Goal: Task Accomplishment & Management: Use online tool/utility

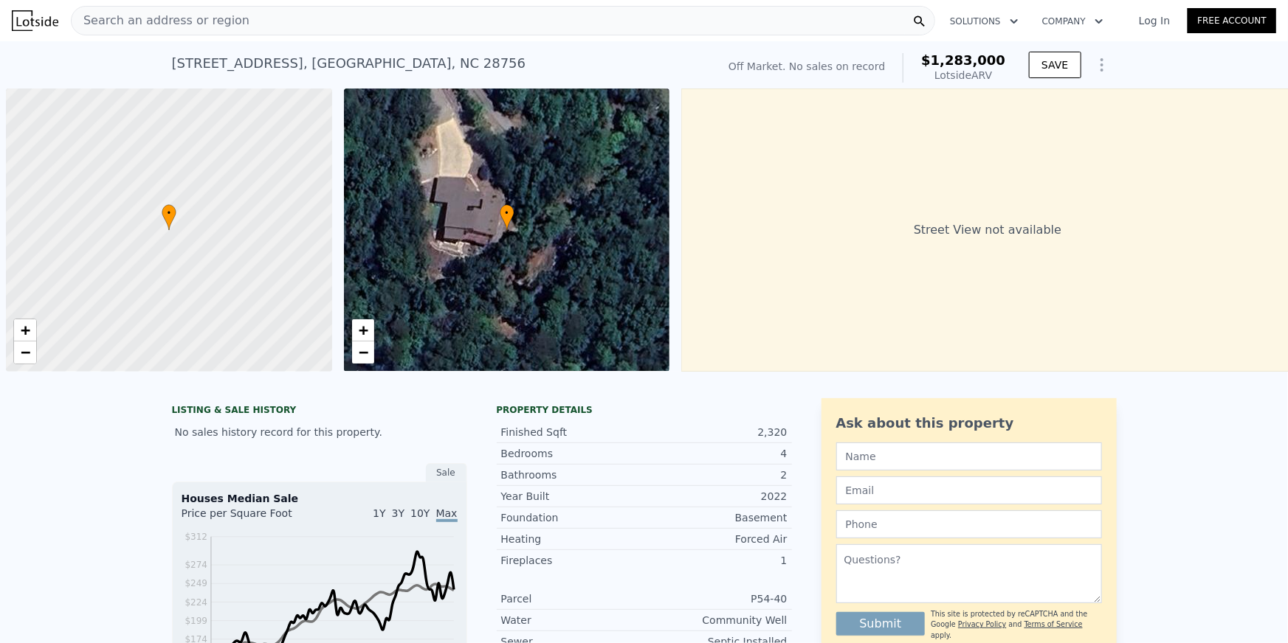
scroll to position [0, 6]
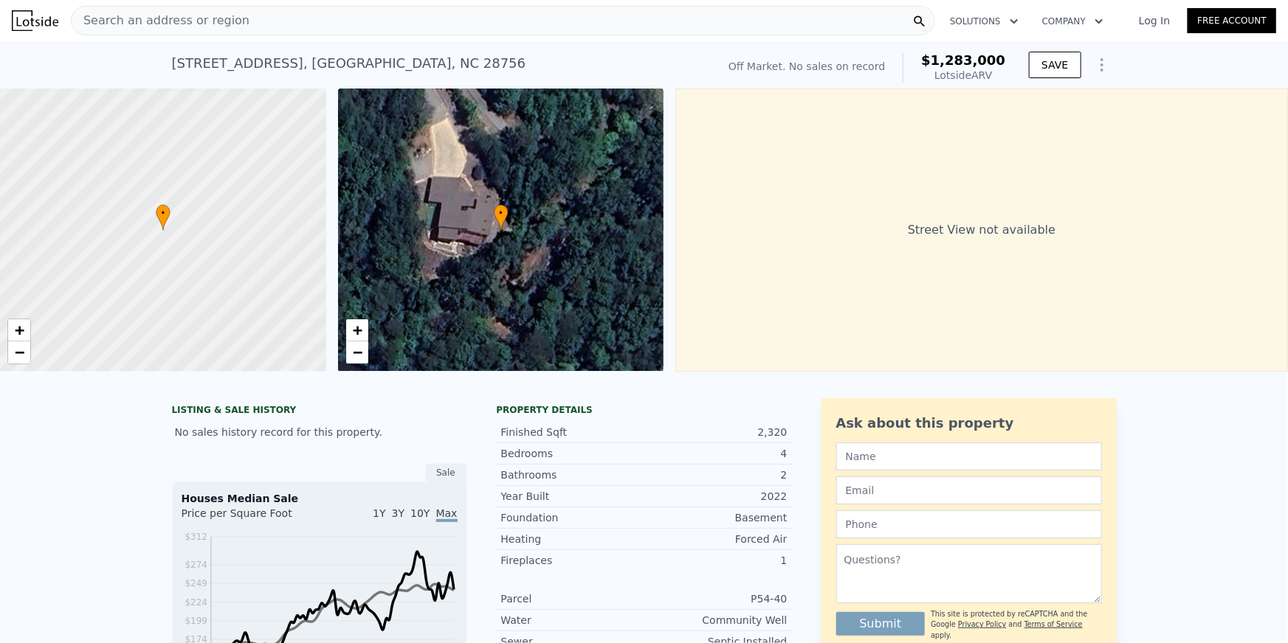
click at [339, 21] on div "Search an address or region" at bounding box center [503, 21] width 864 height 30
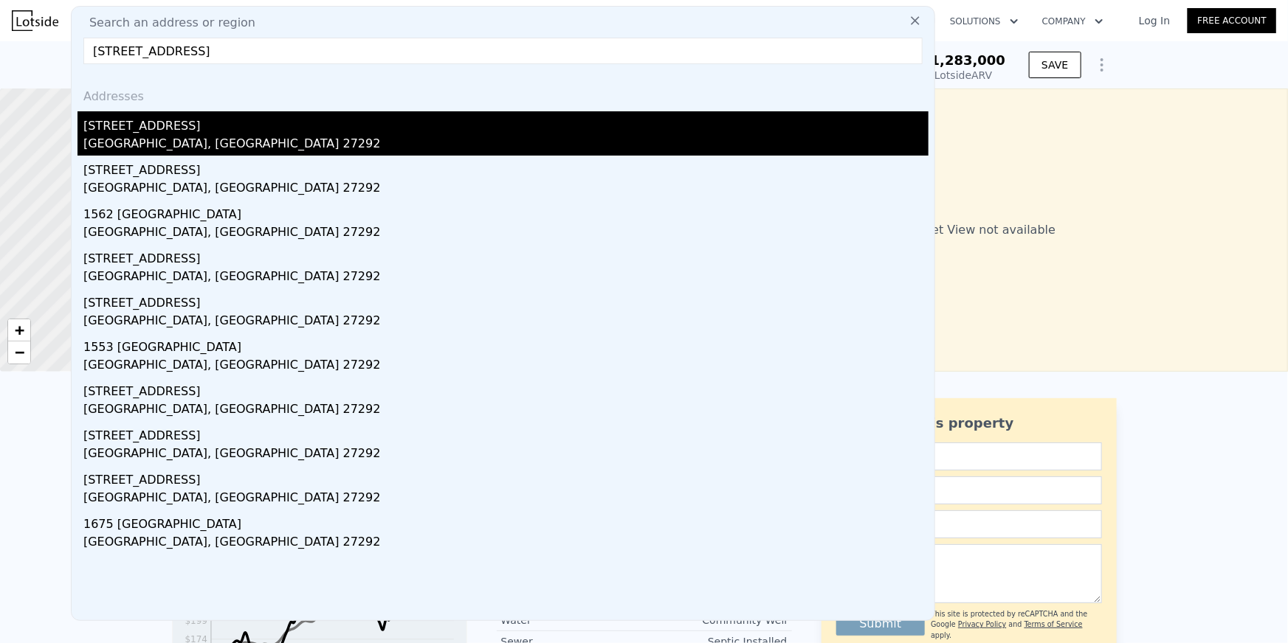
type input "[STREET_ADDRESS]"
click at [174, 144] on div "[GEOGRAPHIC_DATA], [GEOGRAPHIC_DATA] 27292" at bounding box center [505, 145] width 845 height 21
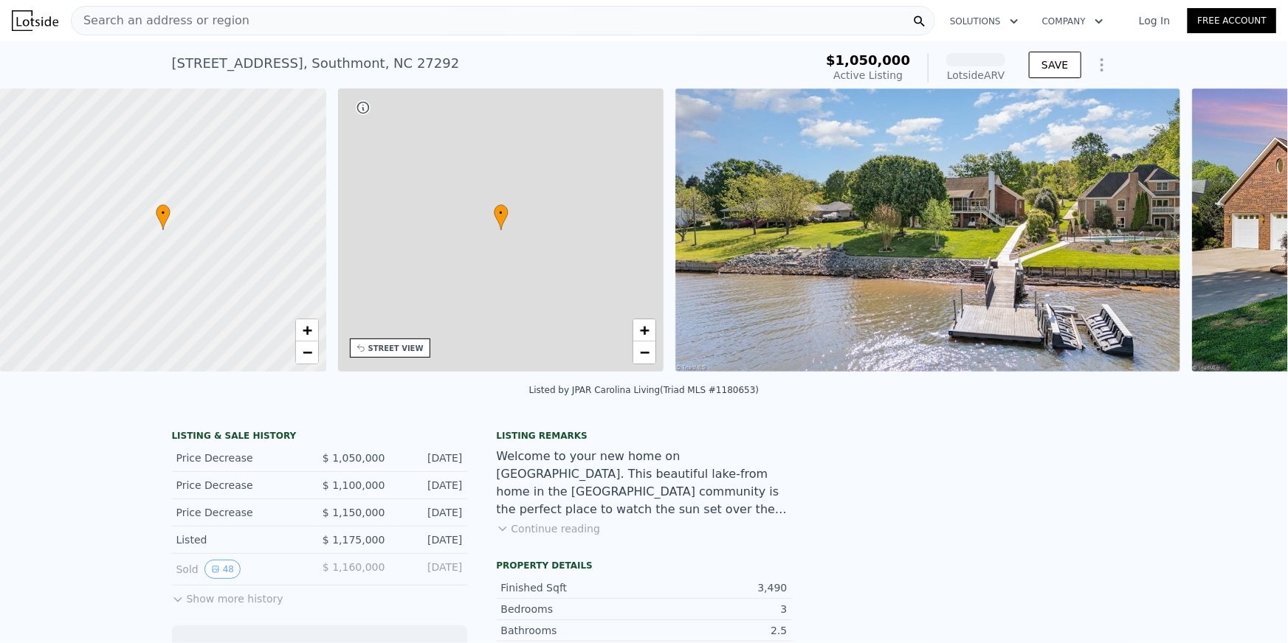
scroll to position [0, 343]
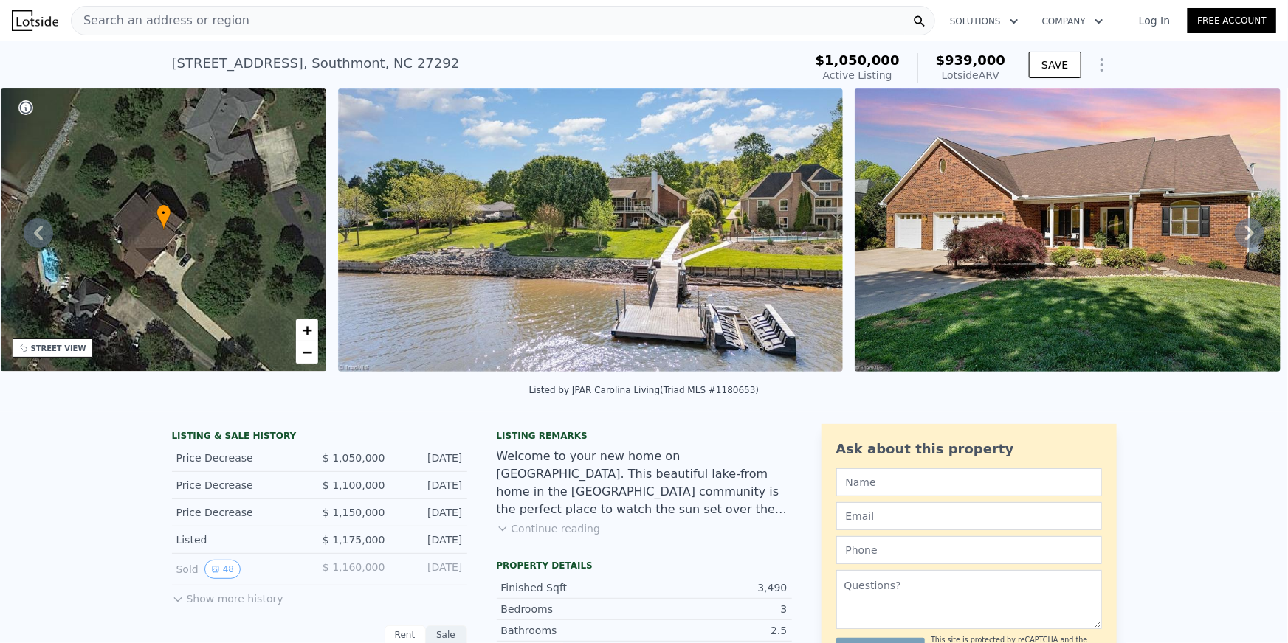
click at [189, 17] on span "Search an address or region" at bounding box center [161, 21] width 178 height 18
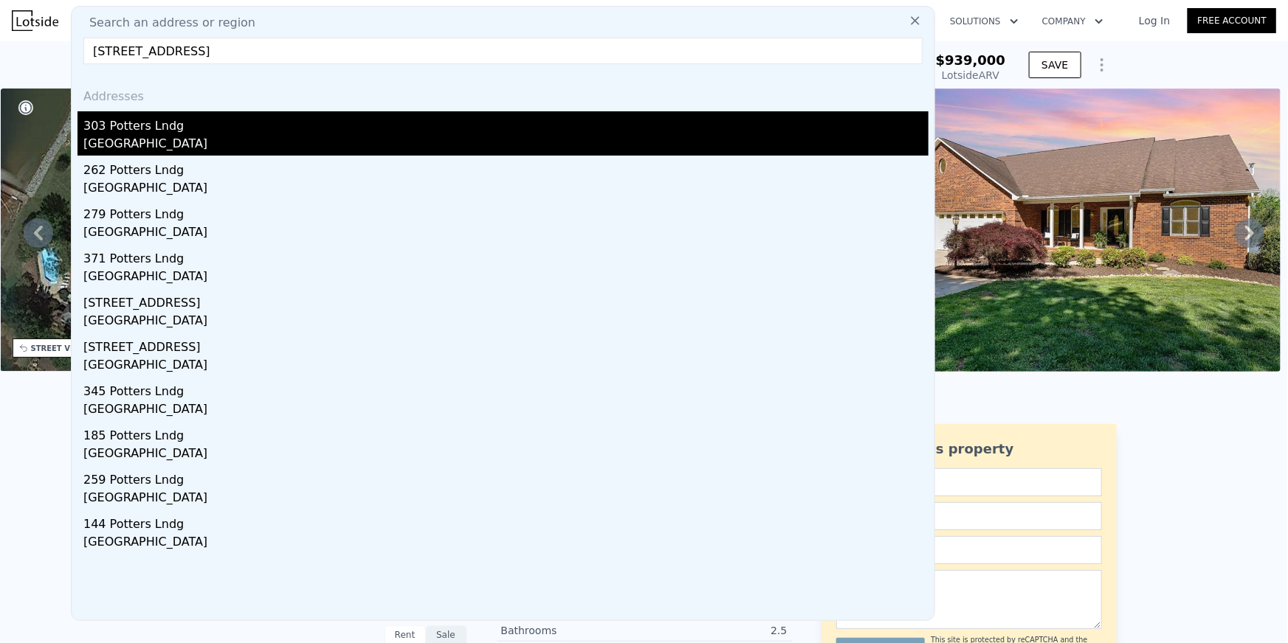
type input "[STREET_ADDRESS]"
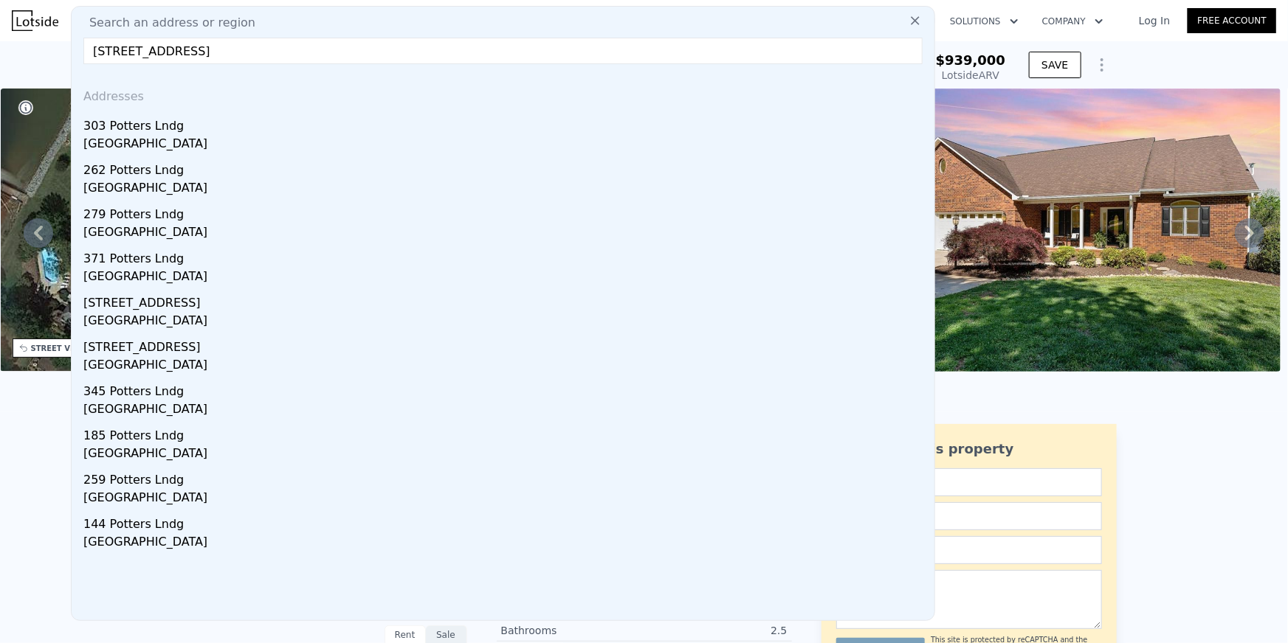
click at [153, 148] on div "[GEOGRAPHIC_DATA]" at bounding box center [505, 145] width 845 height 21
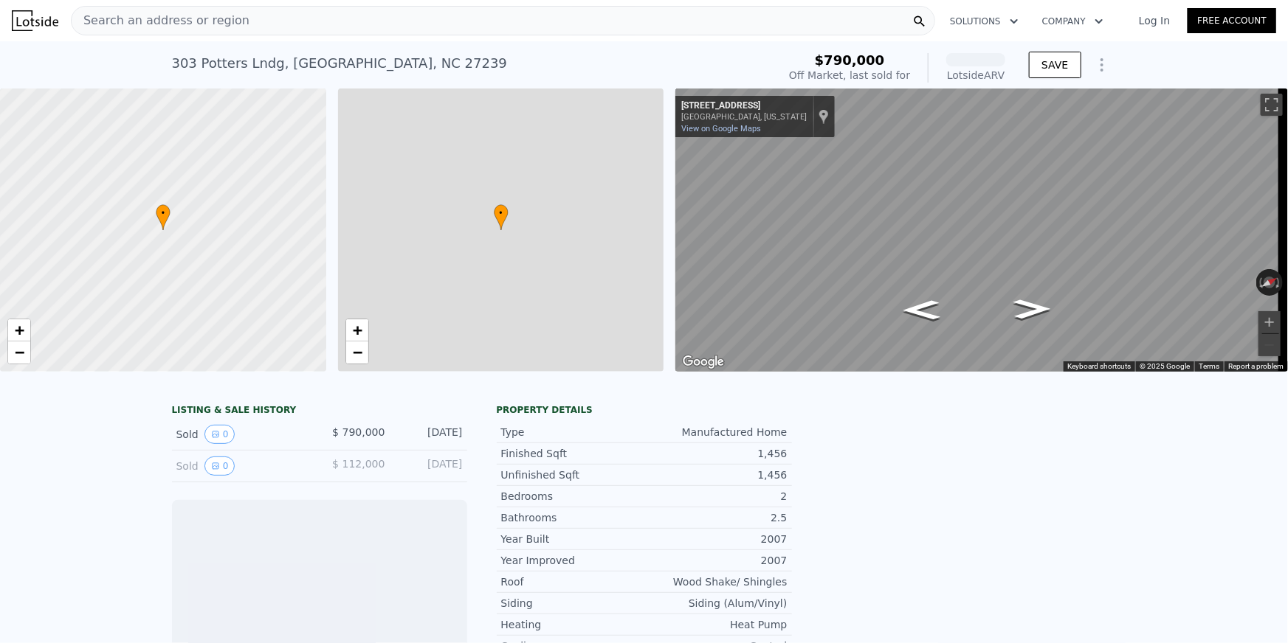
scroll to position [0, 6]
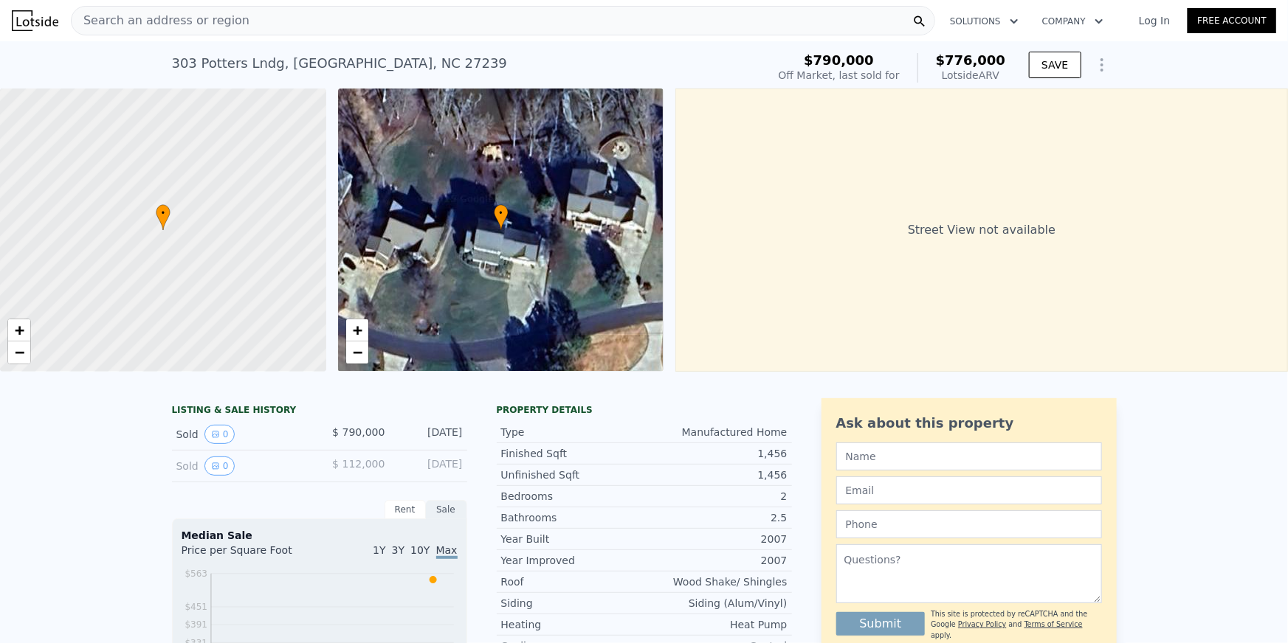
click at [195, 25] on span "Search an address or region" at bounding box center [161, 21] width 178 height 18
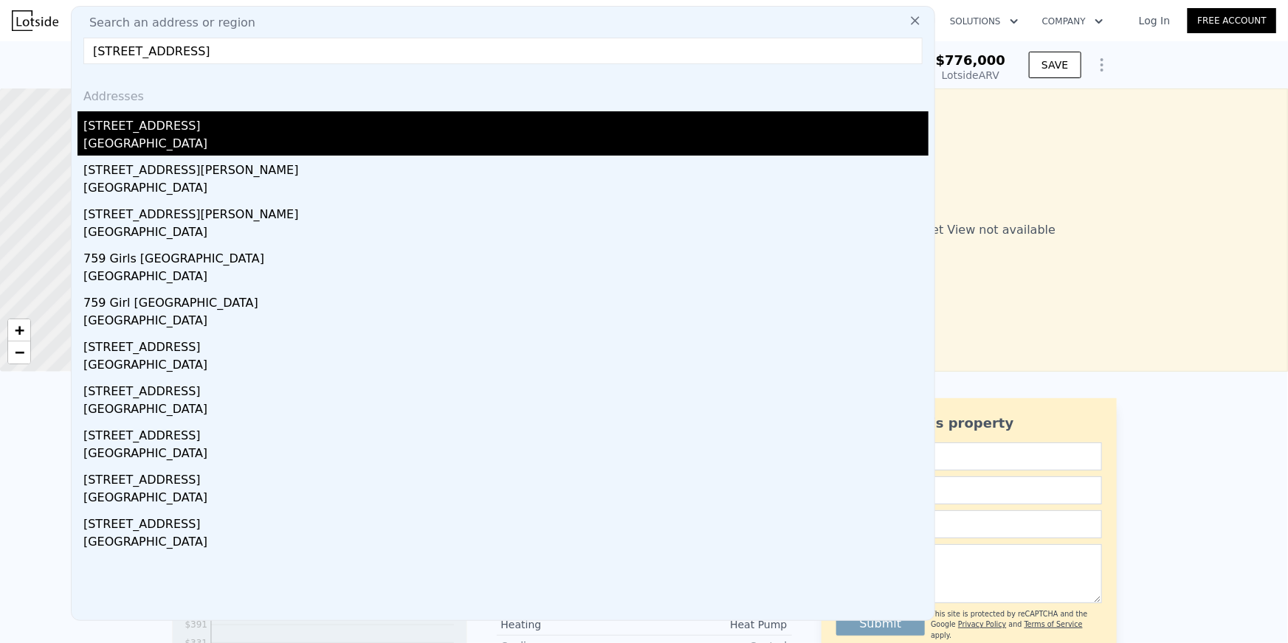
type input "[STREET_ADDRESS]"
click at [138, 146] on div "[GEOGRAPHIC_DATA]" at bounding box center [505, 145] width 845 height 21
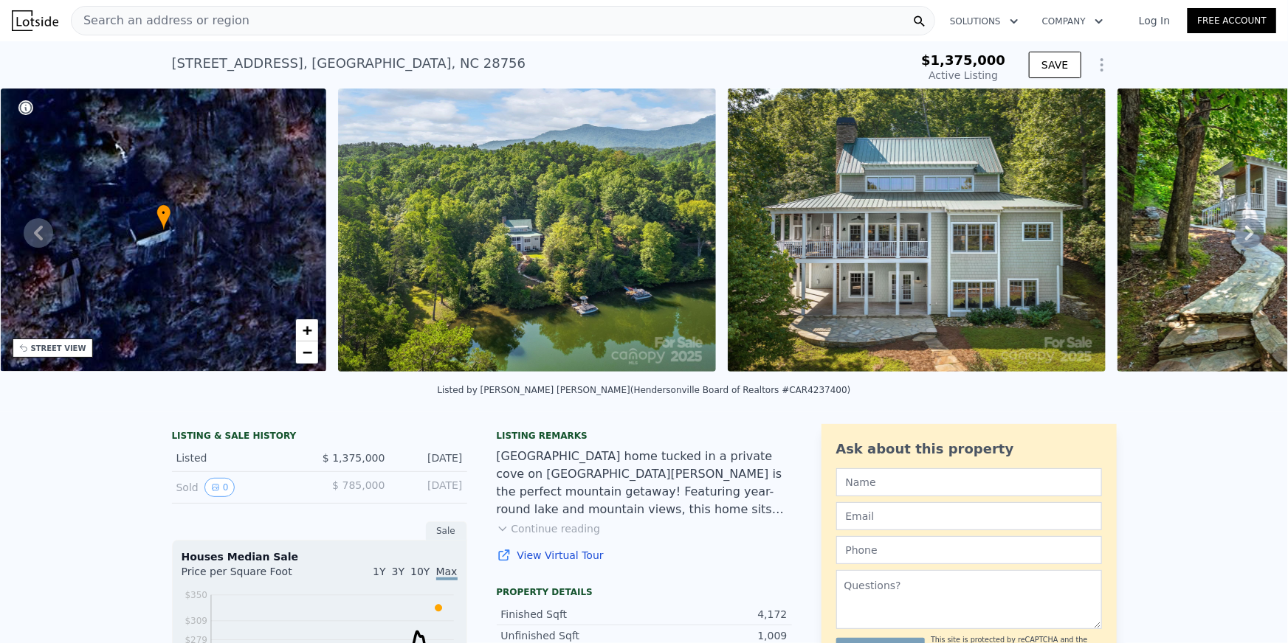
click at [1148, 21] on link "Log In" at bounding box center [1154, 20] width 66 height 15
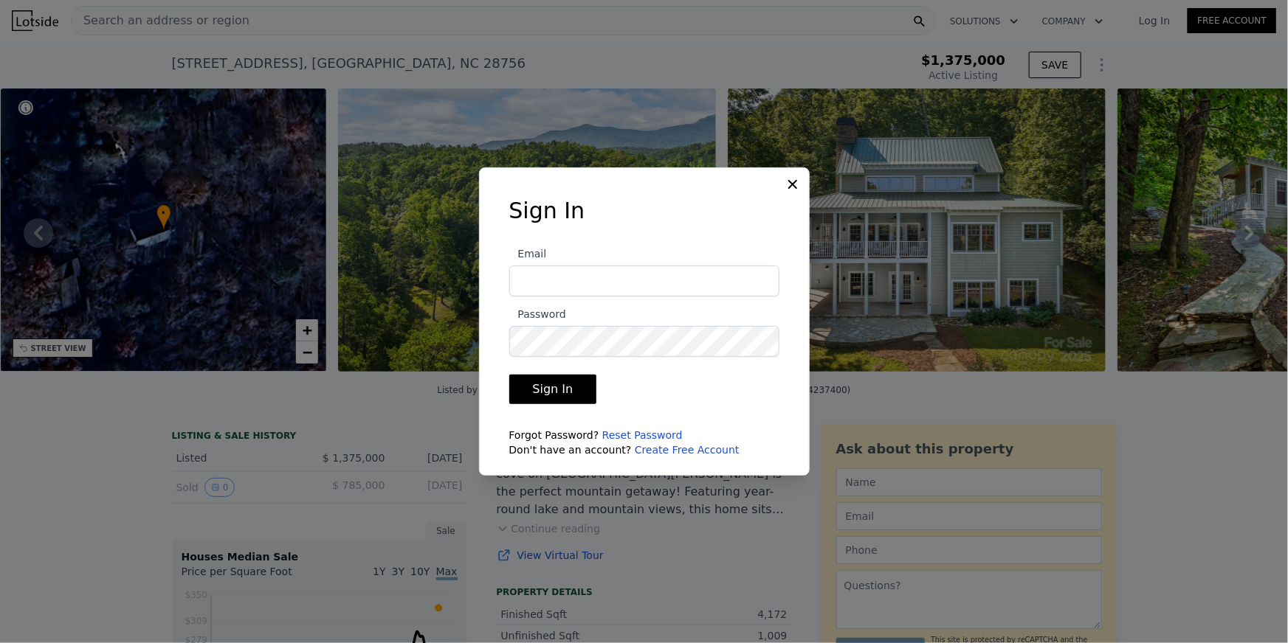
type input "[EMAIL_ADDRESS][DOMAIN_NAME]"
click at [534, 400] on button "Sign In" at bounding box center [553, 390] width 88 height 30
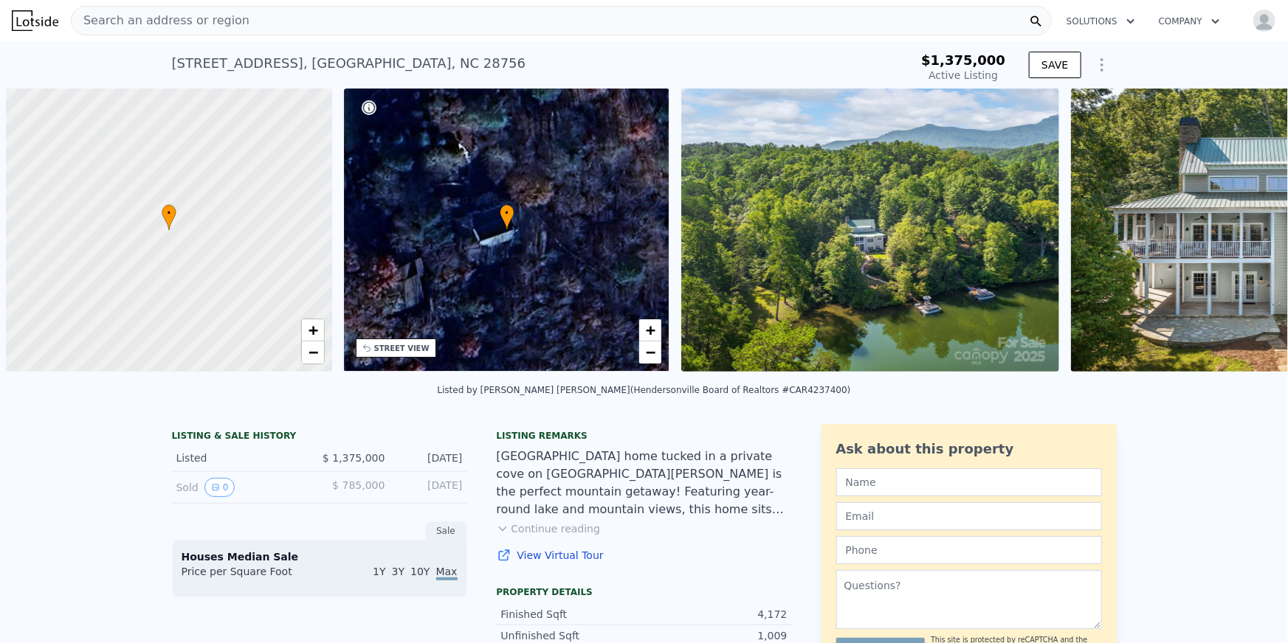
scroll to position [0, 6]
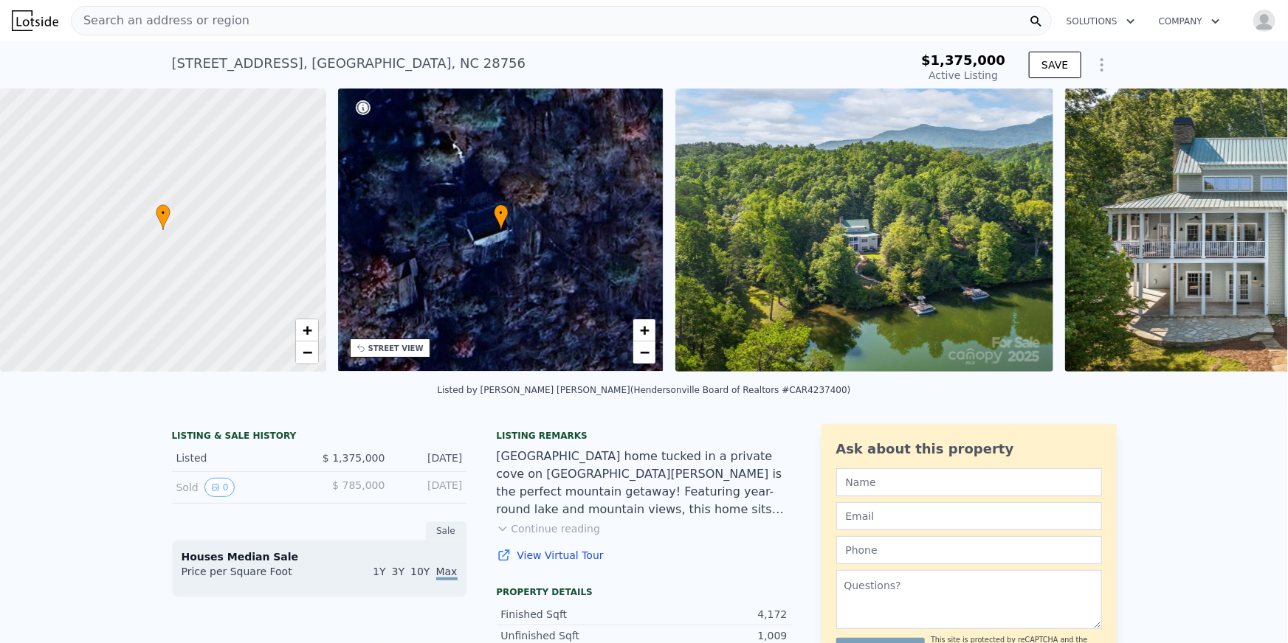
type input "-$ 1,479,839"
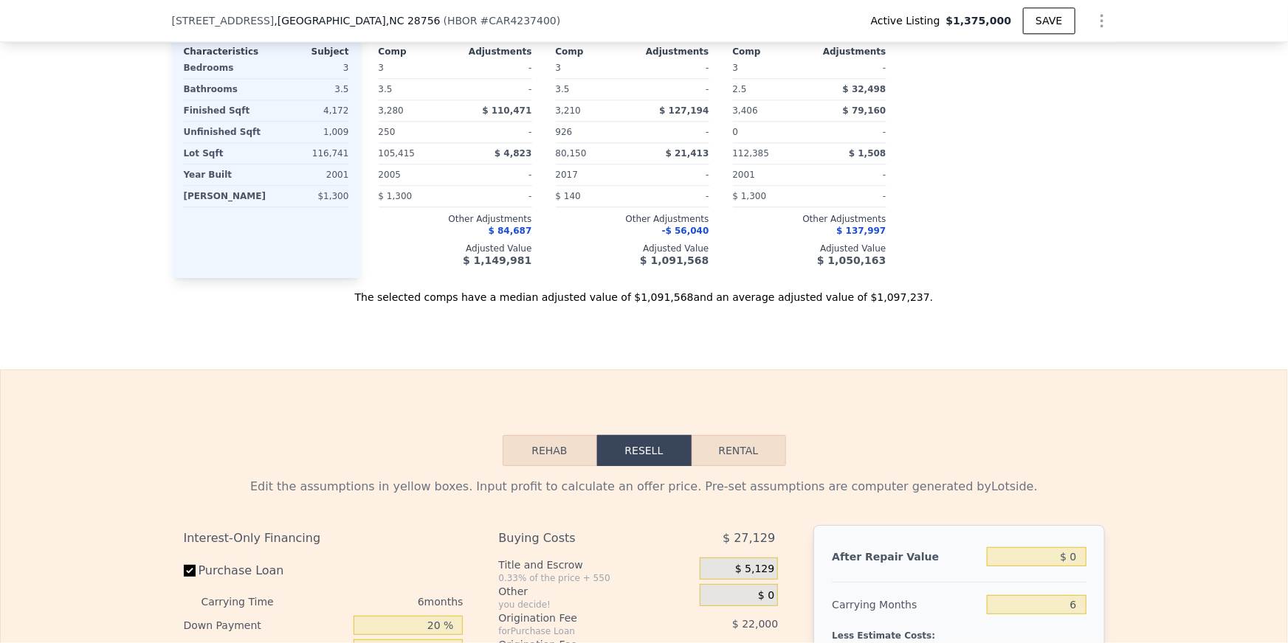
scroll to position [1846, 0]
drag, startPoint x: 630, startPoint y: 304, endPoint x: 679, endPoint y: 299, distance: 49.0
click at [679, 299] on div "The selected comps have a median adjusted value of $1,091,568 and an average ad…" at bounding box center [644, 290] width 945 height 27
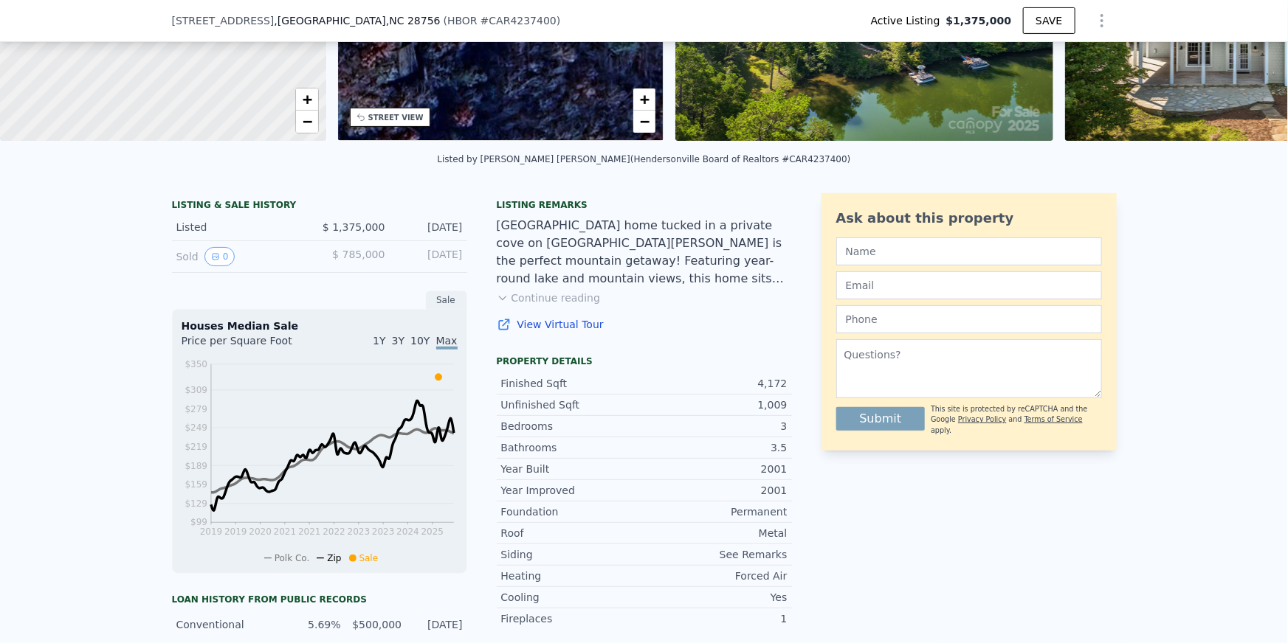
scroll to position [0, 0]
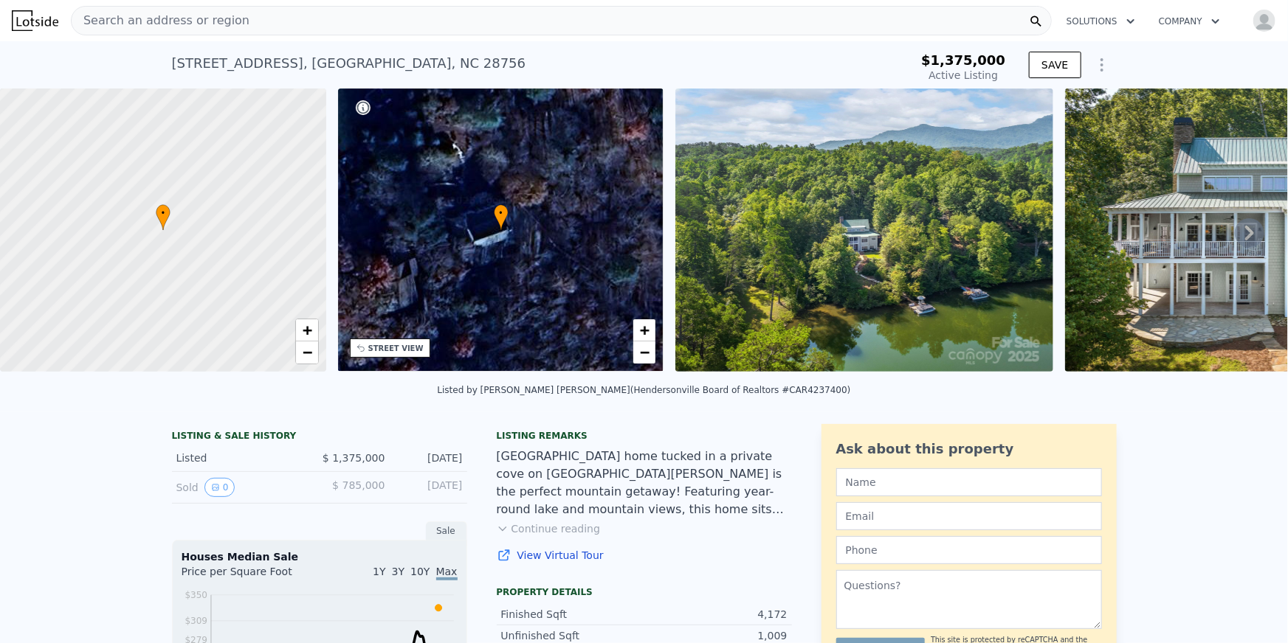
click at [248, 17] on div "Search an address or region" at bounding box center [561, 21] width 981 height 30
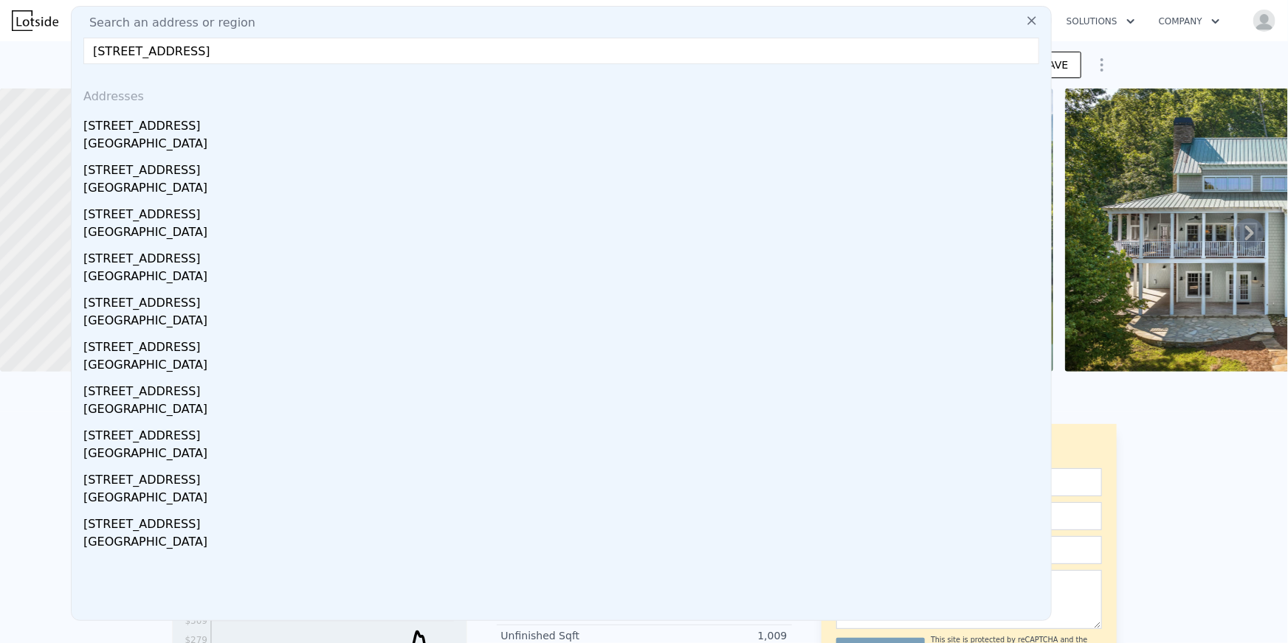
drag, startPoint x: 207, startPoint y: 53, endPoint x: 300, endPoint y: 51, distance: 93.0
click at [300, 51] on input "6778 Emerald Isle Dr, Sherrills Ford, NC 28673" at bounding box center [561, 51] width 956 height 27
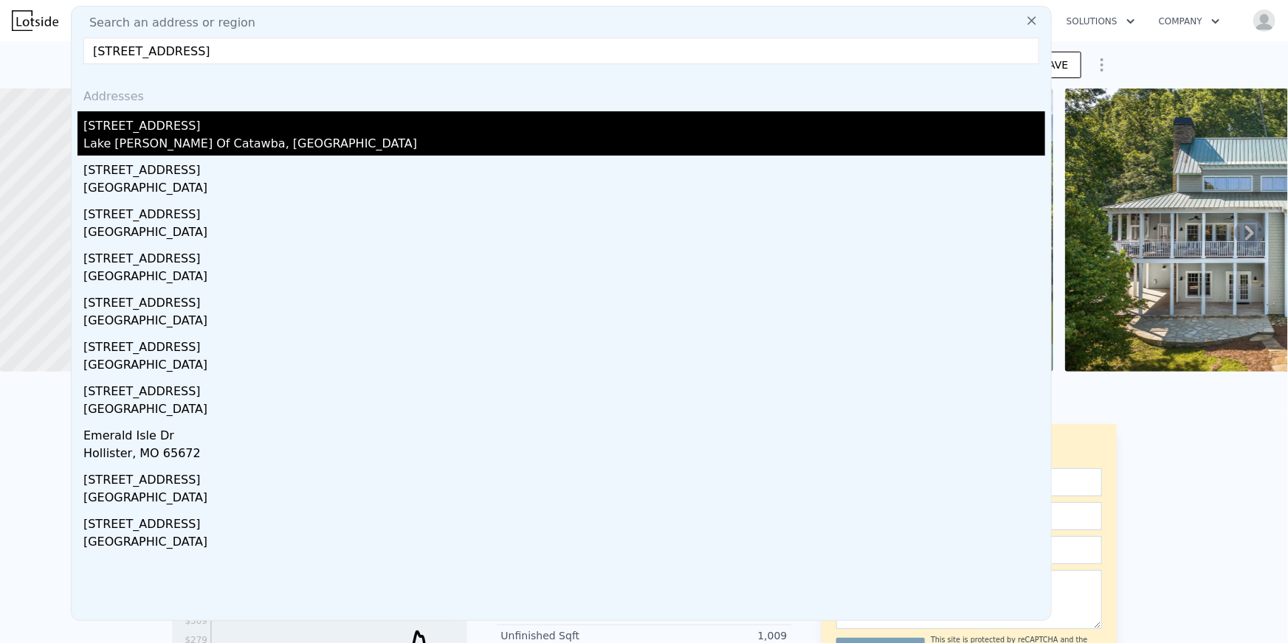
type input "6778 Emerald Isle Dr 28673"
click at [219, 144] on div "Lake Norman Of Catawba, NC 28673" at bounding box center [564, 145] width 962 height 21
